Goal: Find specific page/section: Find specific page/section

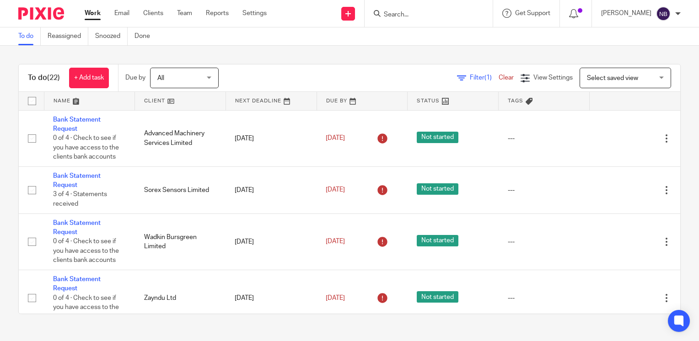
click at [440, 9] on form at bounding box center [431, 13] width 97 height 11
click at [432, 13] on input "Search" at bounding box center [424, 15] width 82 height 8
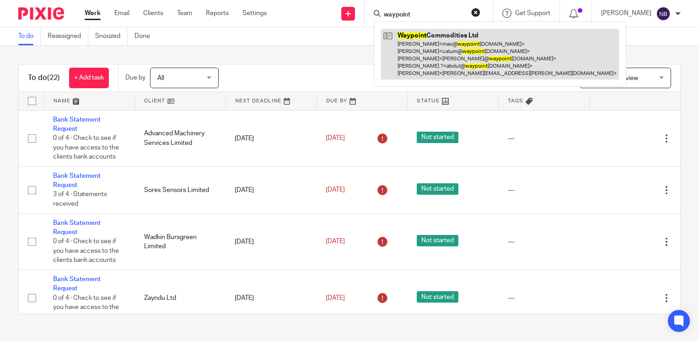
type input "waypoint"
click at [447, 40] on link at bounding box center [500, 54] width 238 height 51
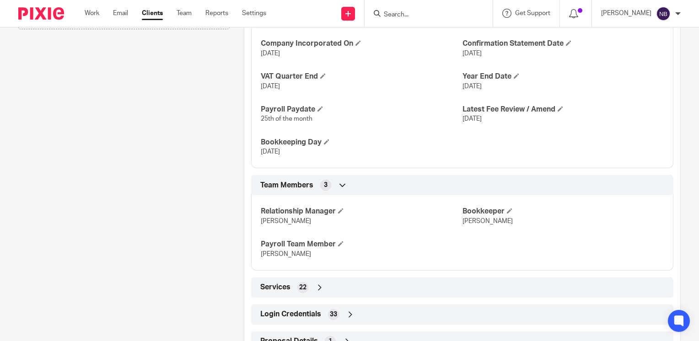
scroll to position [653, 0]
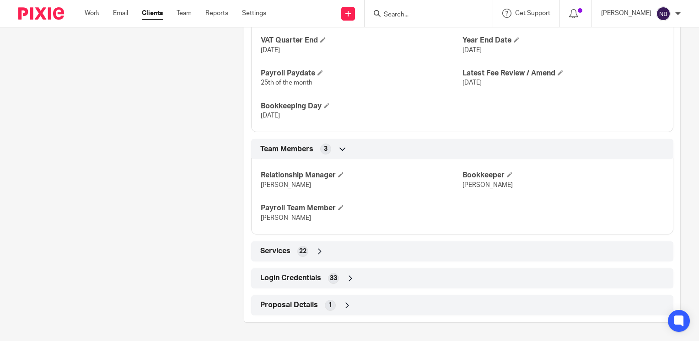
click at [348, 278] on icon at bounding box center [350, 278] width 9 height 9
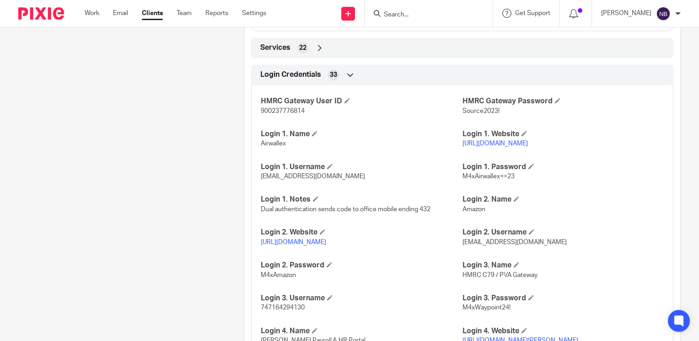
scroll to position [882, 0]
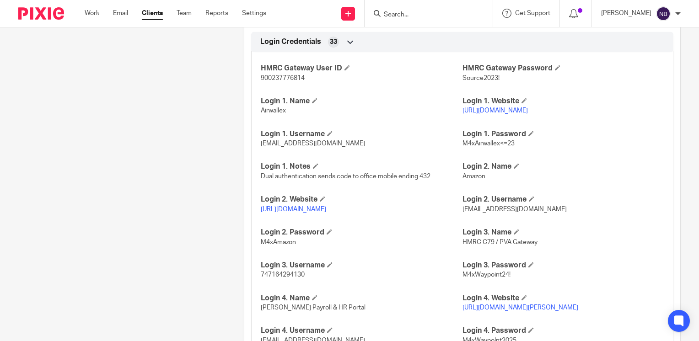
click at [485, 114] on link "[URL][DOMAIN_NAME]" at bounding box center [495, 111] width 65 height 6
drag, startPoint x: 511, startPoint y: 151, endPoint x: 459, endPoint y: 153, distance: 52.6
click at [463, 148] on p "M4xAirwallex<=23" at bounding box center [563, 143] width 201 height 9
copy span "M4xAirwallex<=23"
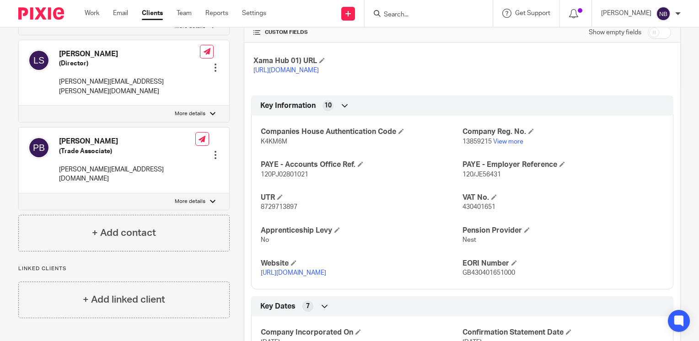
scroll to position [318, 0]
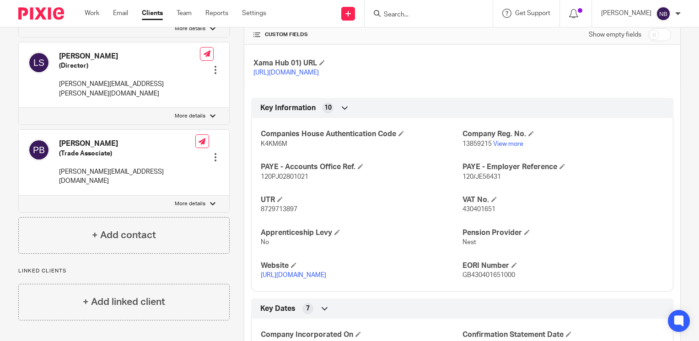
click at [326, 279] on link "[URL][DOMAIN_NAME]" at bounding box center [293, 275] width 65 height 6
